Goal: Information Seeking & Learning: Learn about a topic

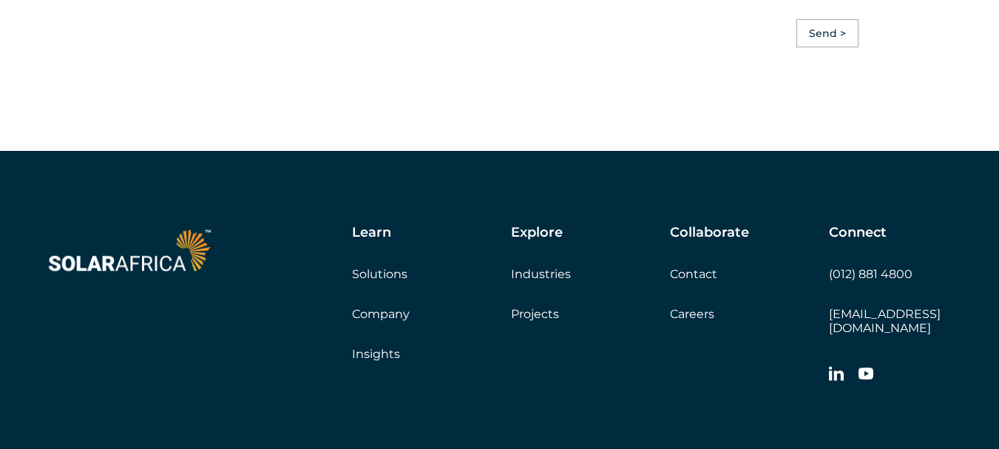
scroll to position [4143, 0]
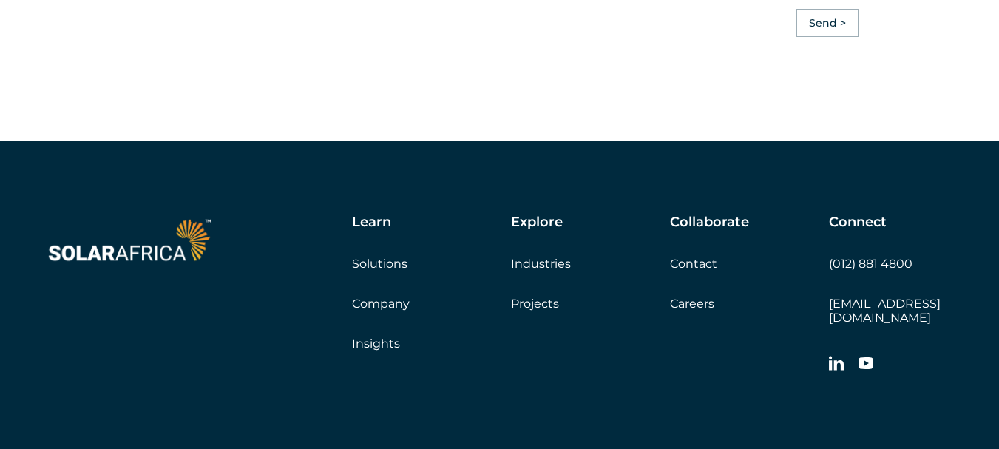
click at [382, 311] on link "Company" at bounding box center [381, 304] width 58 height 14
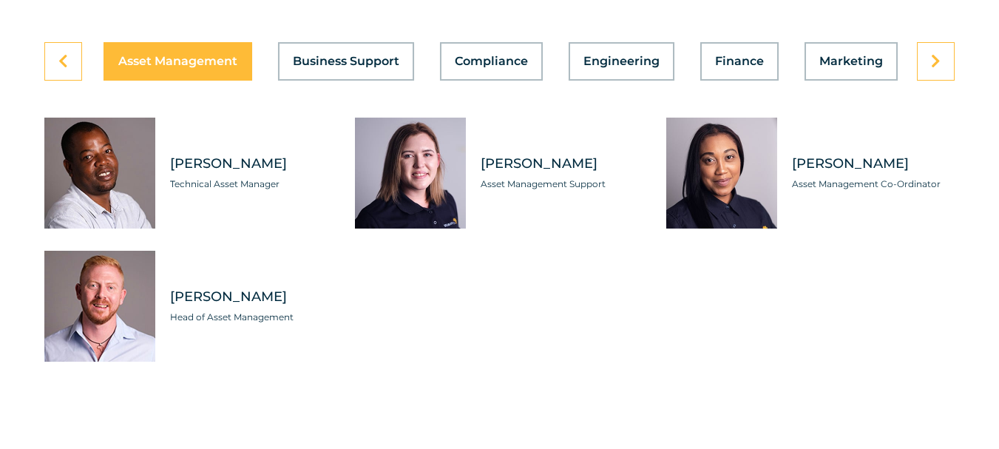
scroll to position [4217, 0]
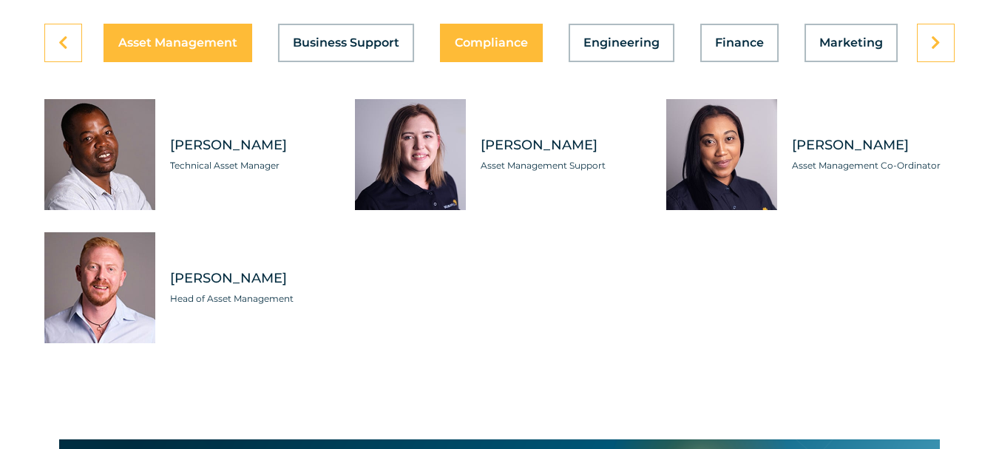
click at [497, 49] on span "Compliance" at bounding box center [491, 43] width 73 height 12
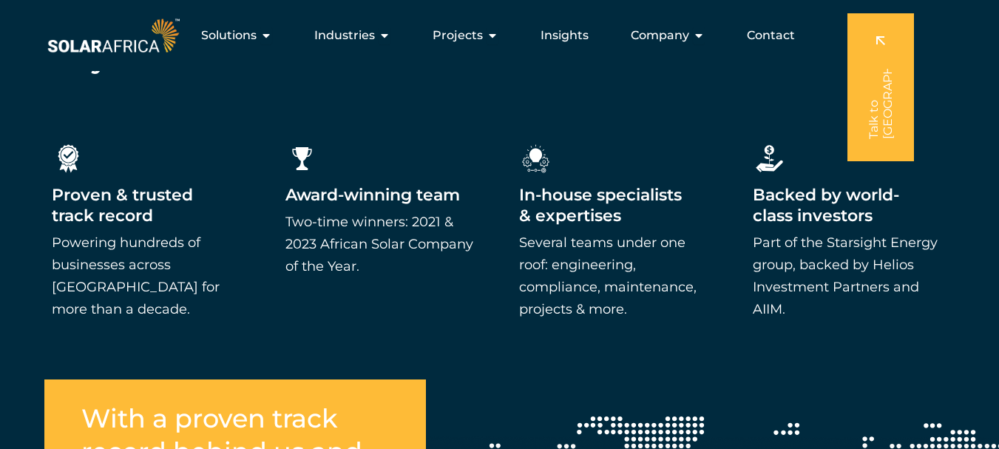
scroll to position [2071, 0]
